Goal: Find specific page/section: Find specific page/section

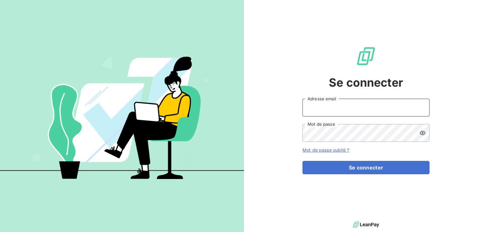
click at [327, 107] on input "Adresse email" at bounding box center [366, 108] width 127 height 18
click at [325, 106] on input "Adresse email" at bounding box center [366, 108] width 127 height 18
click at [303, 161] on button "Se connecter" at bounding box center [366, 167] width 127 height 13
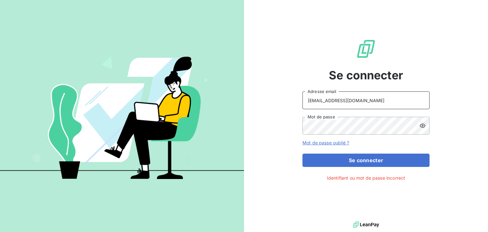
drag, startPoint x: 361, startPoint y: 101, endPoint x: 271, endPoint y: 100, distance: 90.9
click at [303, 100] on input "serinemilie@gmail.com" at bounding box center [366, 101] width 127 height 18
type input "emilie.serin@gds974.re"
click at [284, 111] on div "Se connecter emilie.serin@gds974.re Adresse email Mot de passe Mot de passe oub…" at bounding box center [366, 110] width 244 height 220
click at [421, 126] on icon at bounding box center [423, 126] width 6 height 6
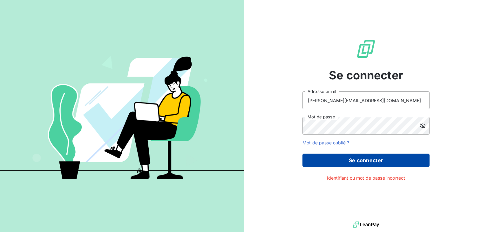
click at [371, 162] on button "Se connecter" at bounding box center [366, 160] width 127 height 13
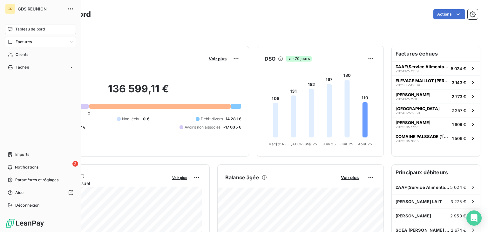
click at [30, 41] on span "Factures" at bounding box center [24, 42] width 16 height 6
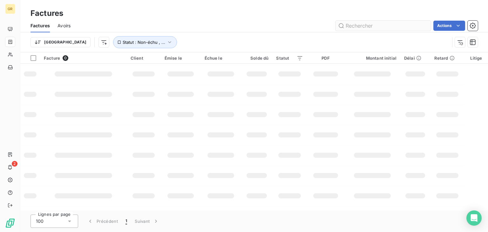
click at [366, 24] on input "text" at bounding box center [383, 26] width 95 height 10
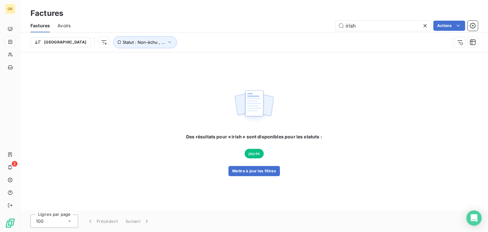
drag, startPoint x: 385, startPoint y: 29, endPoint x: 297, endPoint y: 30, distance: 88.1
click at [336, 30] on input "irish" at bounding box center [383, 26] width 95 height 10
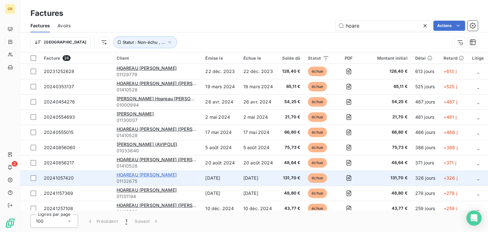
scroll to position [32, 0]
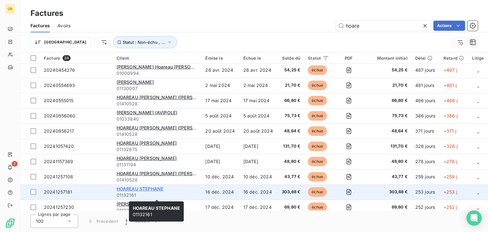
type input "hoare"
click at [160, 189] on span "HOAREAU STEPHANE" at bounding box center [140, 188] width 47 height 5
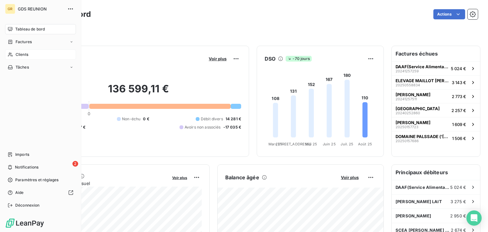
click at [23, 54] on span "Clients" at bounding box center [22, 55] width 13 height 6
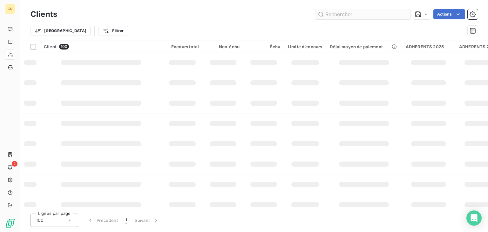
click at [376, 13] on input "text" at bounding box center [362, 14] width 95 height 10
type input "hoareau"
click at [359, 14] on input "hoareau" at bounding box center [362, 14] width 95 height 10
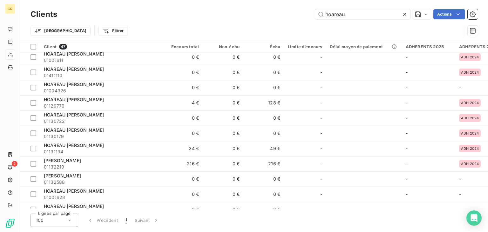
scroll to position [512, 0]
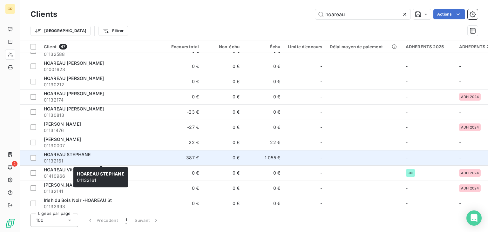
click at [72, 154] on span "HOAREAU STEPHANE" at bounding box center [67, 154] width 47 height 5
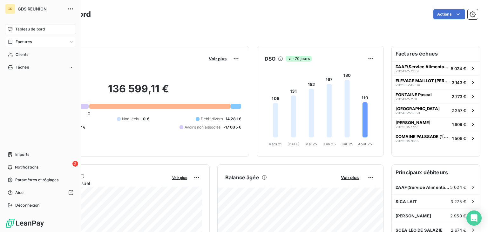
click at [72, 43] on icon at bounding box center [72, 42] width 4 height 4
